Goal: Find specific fact: Find specific page/section

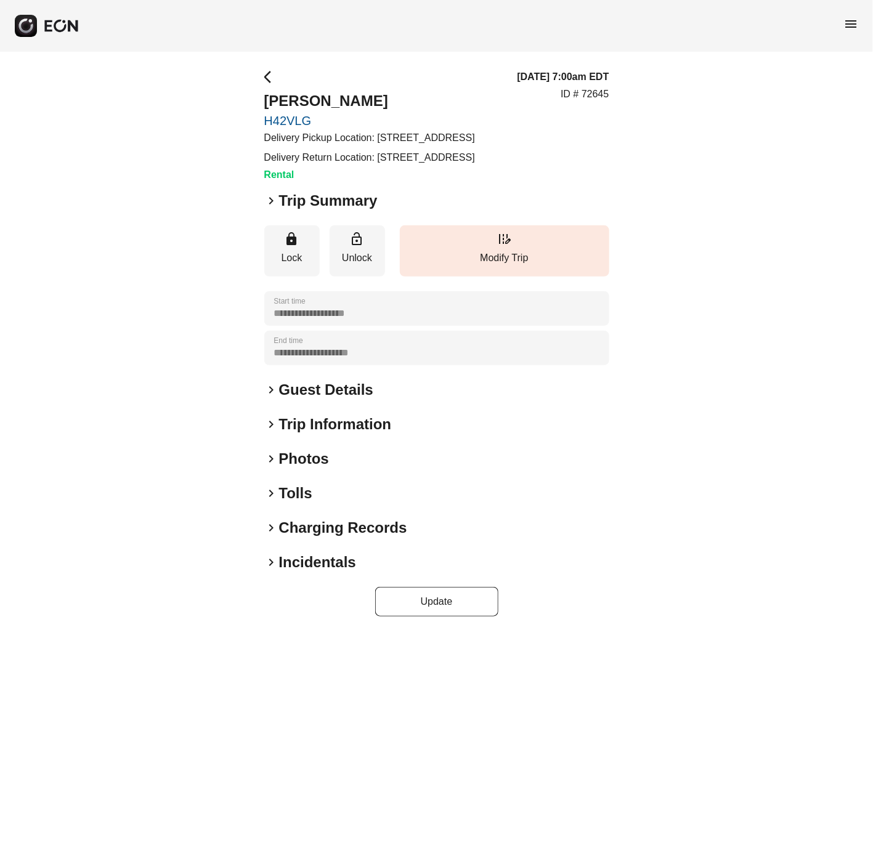
drag, startPoint x: 489, startPoint y: 172, endPoint x: 377, endPoint y: 176, distance: 111.6
click at [377, 165] on p "Delivery Return Location: [STREET_ADDRESS]" at bounding box center [369, 157] width 211 height 15
copy p "[STREET_ADDRESS]"
